Goal: Information Seeking & Learning: Learn about a topic

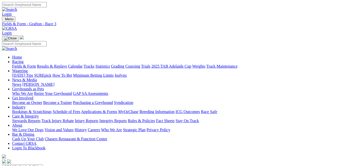
drag, startPoint x: 0, startPoint y: 0, endPoint x: 26, endPoint y: 20, distance: 33.0
click at [26, 64] on link "Fields & Form" at bounding box center [24, 66] width 24 height 4
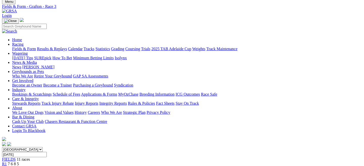
scroll to position [17, 0]
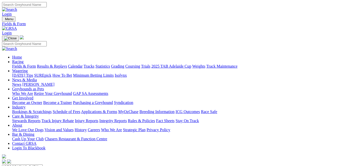
click at [43, 165] on select "[GEOGRAPHIC_DATA] [GEOGRAPHIC_DATA] [GEOGRAPHIC_DATA] [GEOGRAPHIC_DATA] [GEOGRA…" at bounding box center [22, 167] width 41 height 5
select select "QLD"
click at [24, 165] on select "[GEOGRAPHIC_DATA] [GEOGRAPHIC_DATA] [GEOGRAPHIC_DATA] [GEOGRAPHIC_DATA] [GEOGRA…" at bounding box center [22, 167] width 41 height 5
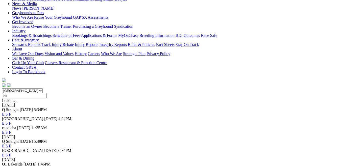
scroll to position [77, 0]
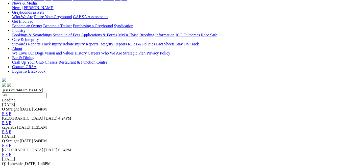
click at [5, 153] on link "E" at bounding box center [3, 155] width 3 height 4
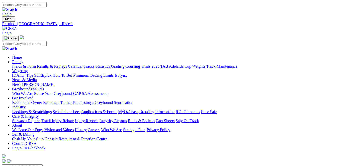
click at [30, 64] on link "Fields & Form" at bounding box center [24, 66] width 24 height 4
click at [43, 165] on select "[GEOGRAPHIC_DATA] [GEOGRAPHIC_DATA] [GEOGRAPHIC_DATA] [GEOGRAPHIC_DATA] [GEOGRA…" at bounding box center [22, 167] width 41 height 5
select select "QLD"
click at [24, 165] on select "[GEOGRAPHIC_DATA] [GEOGRAPHIC_DATA] [GEOGRAPHIC_DATA] [GEOGRAPHIC_DATA] [GEOGRA…" at bounding box center [22, 167] width 41 height 5
drag, startPoint x: 136, startPoint y: 92, endPoint x: 139, endPoint y: 78, distance: 13.9
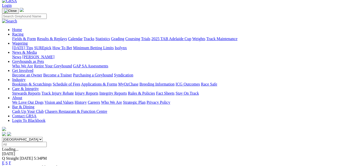
scroll to position [66, 0]
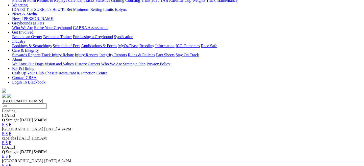
click at [5, 154] on link "E" at bounding box center [3, 156] width 3 height 4
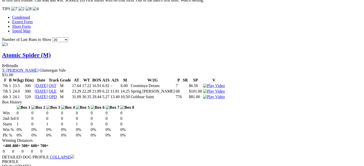
scroll to position [489, 0]
